Goal: Register for event/course

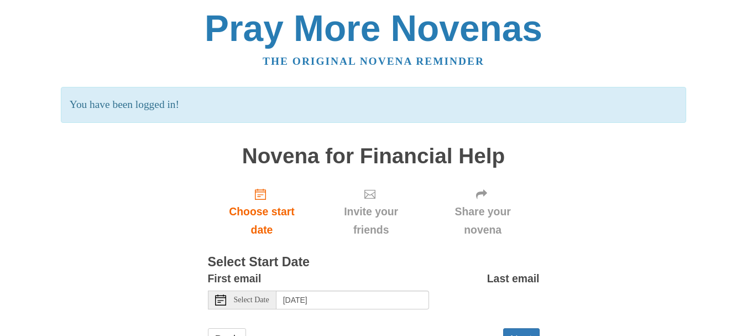
scroll to position [47, 0]
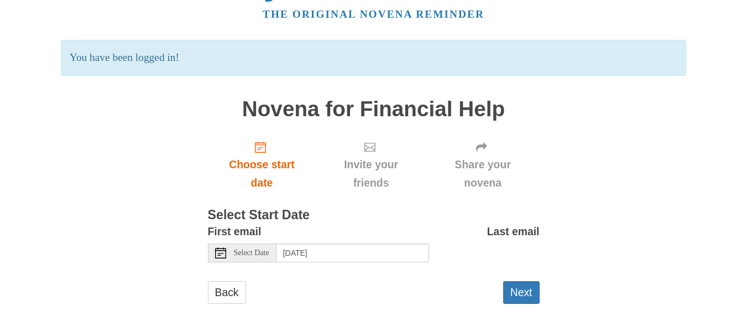
click at [236, 250] on span "Select Date" at bounding box center [251, 253] width 35 height 8
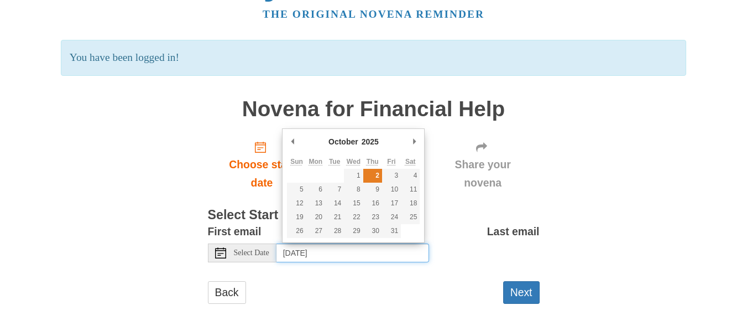
type input "Thursday, October 2nd"
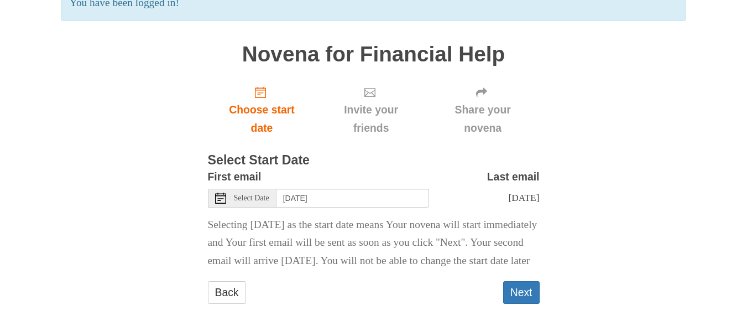
scroll to position [120, 0]
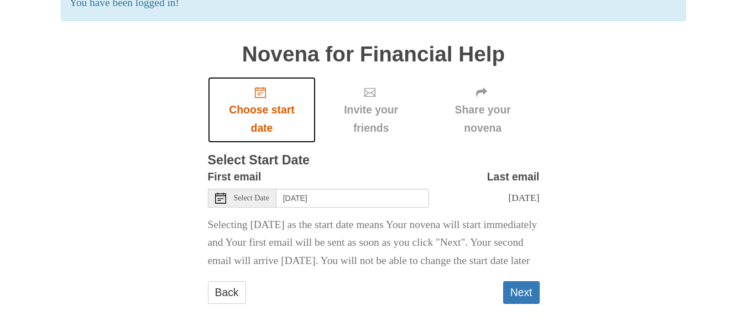
click at [260, 101] on span "Choose start date" at bounding box center [262, 119] width 86 height 36
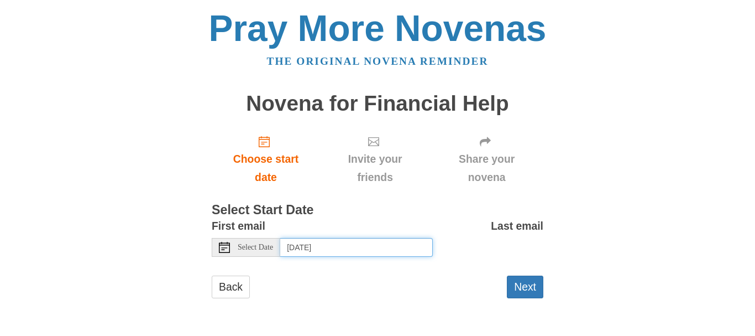
click at [305, 249] on input "Friday, October 3rd, 2025" at bounding box center [356, 247] width 153 height 19
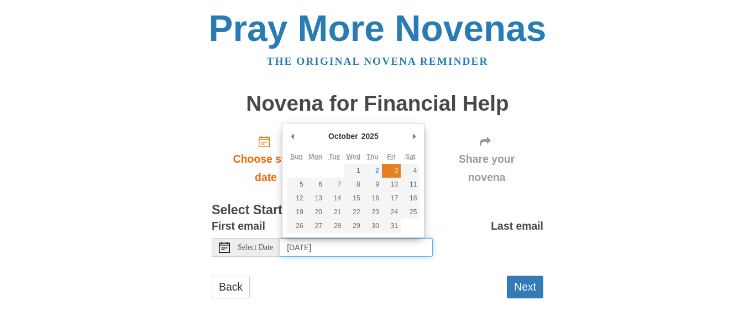
type input "Friday, October 3rd"
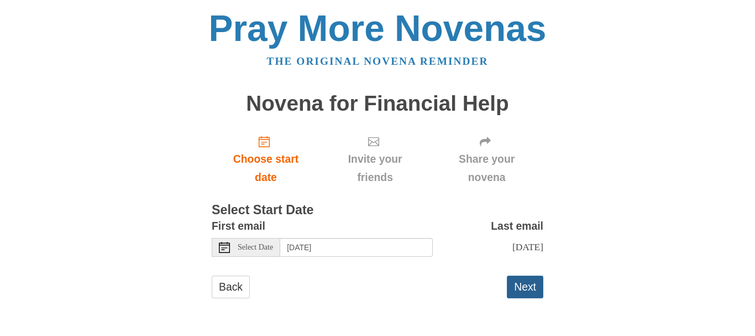
click at [525, 286] on button "Next" at bounding box center [525, 286] width 36 height 23
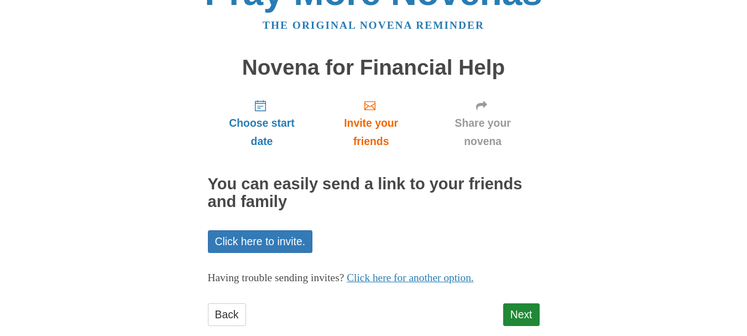
scroll to position [58, 0]
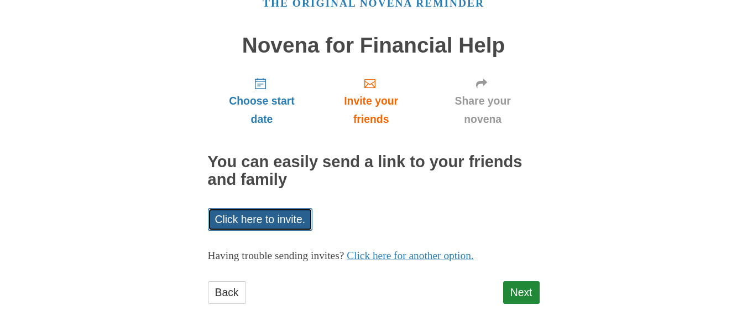
click at [286, 215] on link "Click here to invite." at bounding box center [260, 219] width 105 height 23
